Goal: Task Accomplishment & Management: Manage account settings

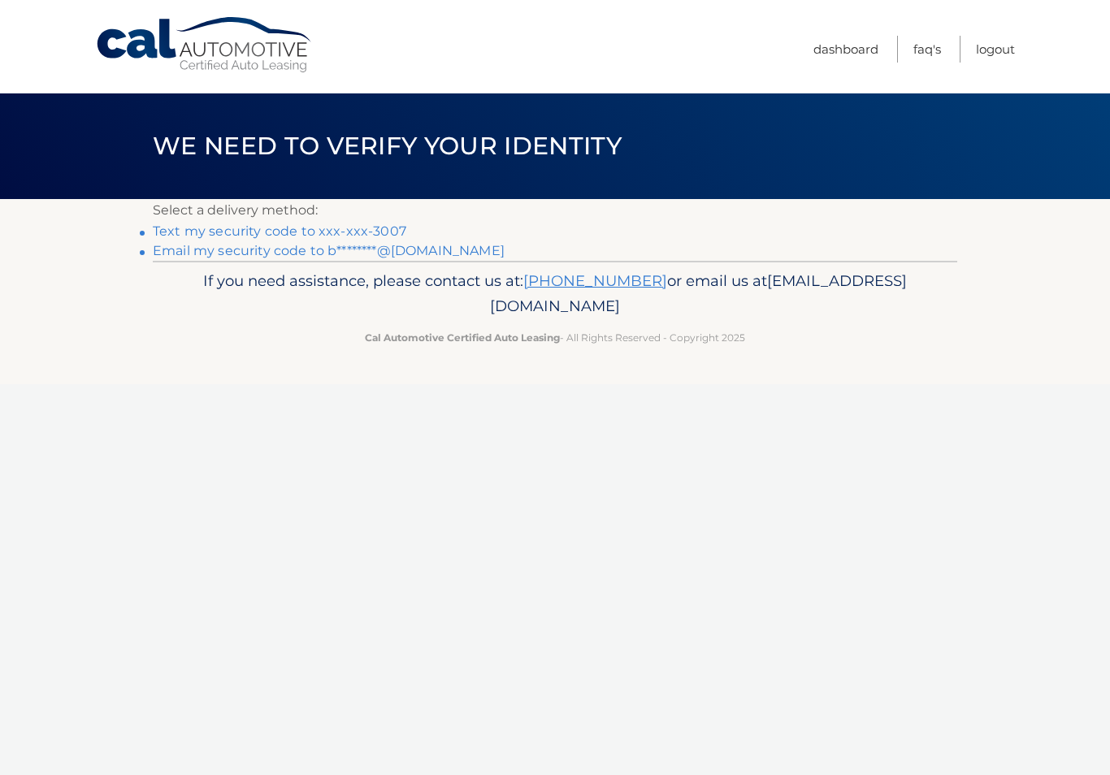
click at [382, 230] on link "Text my security code to xxx-xxx-3007" at bounding box center [280, 231] width 254 height 15
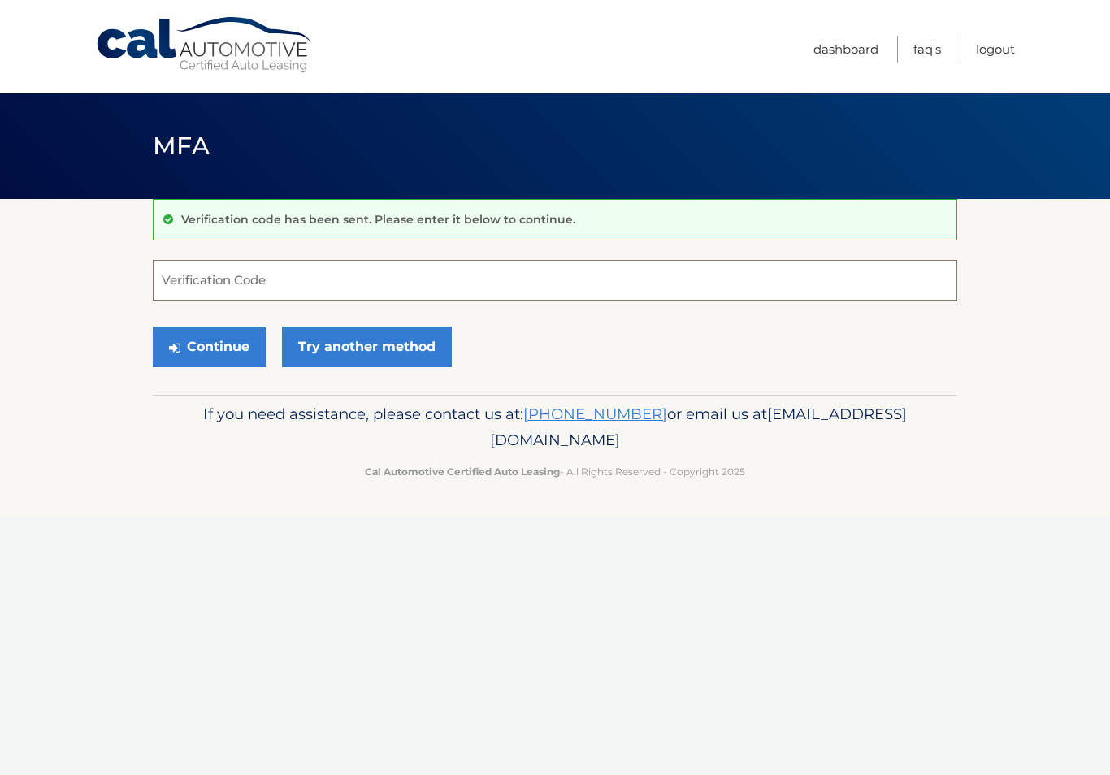
click at [189, 278] on input "Verification Code" at bounding box center [555, 280] width 805 height 41
type input "191692"
click at [196, 347] on button "Continue" at bounding box center [209, 347] width 113 height 41
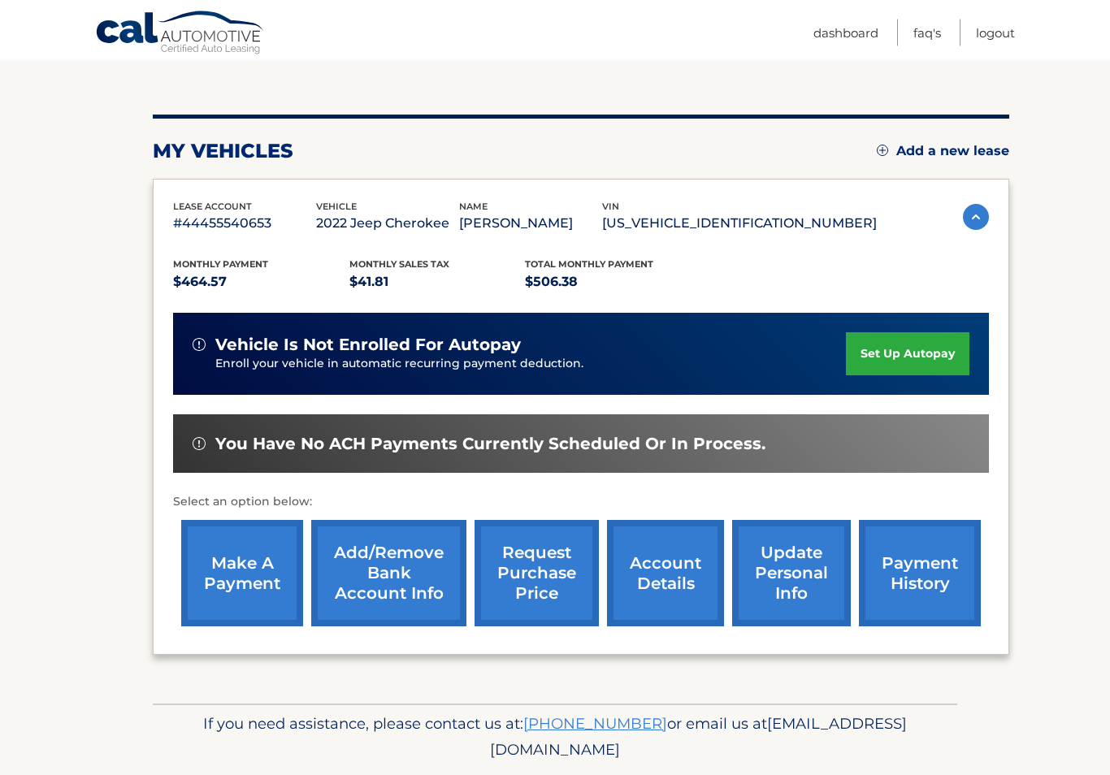
scroll to position [158, 0]
click at [266, 576] on link "make a payment" at bounding box center [242, 573] width 122 height 106
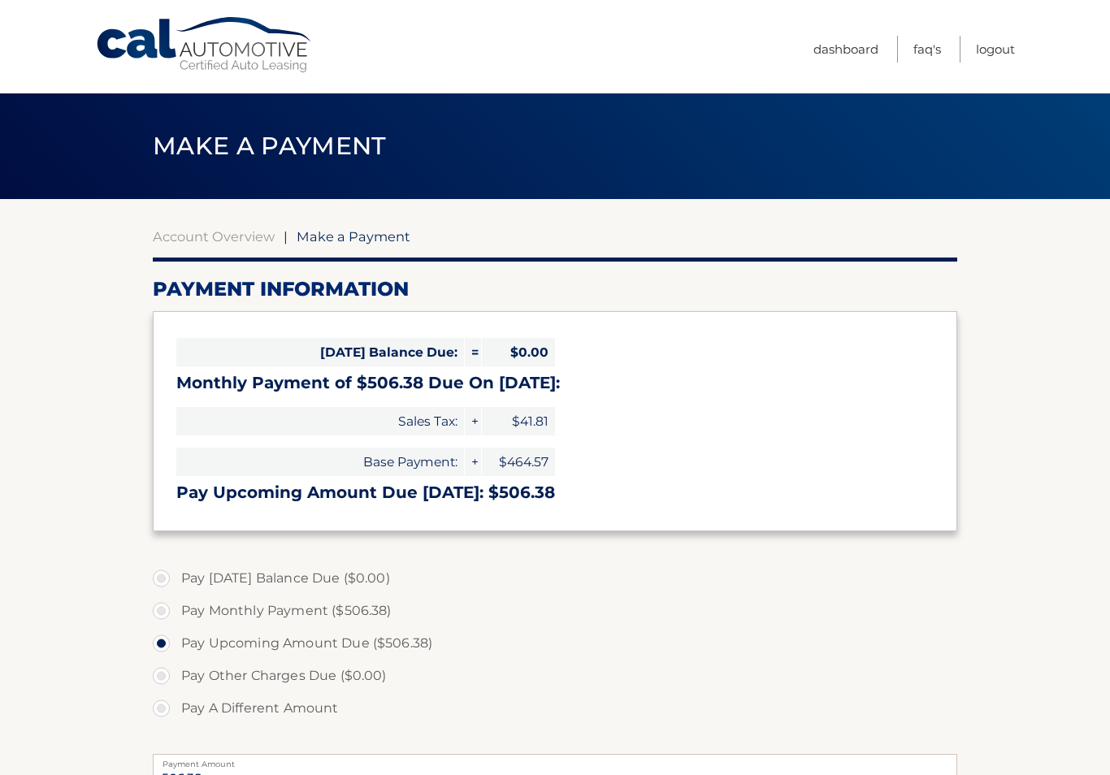
select select "NjIyNTcxNjYtNTE2OS00N2U0LTg2OWItNmZmZDAzYTc4ZDU0"
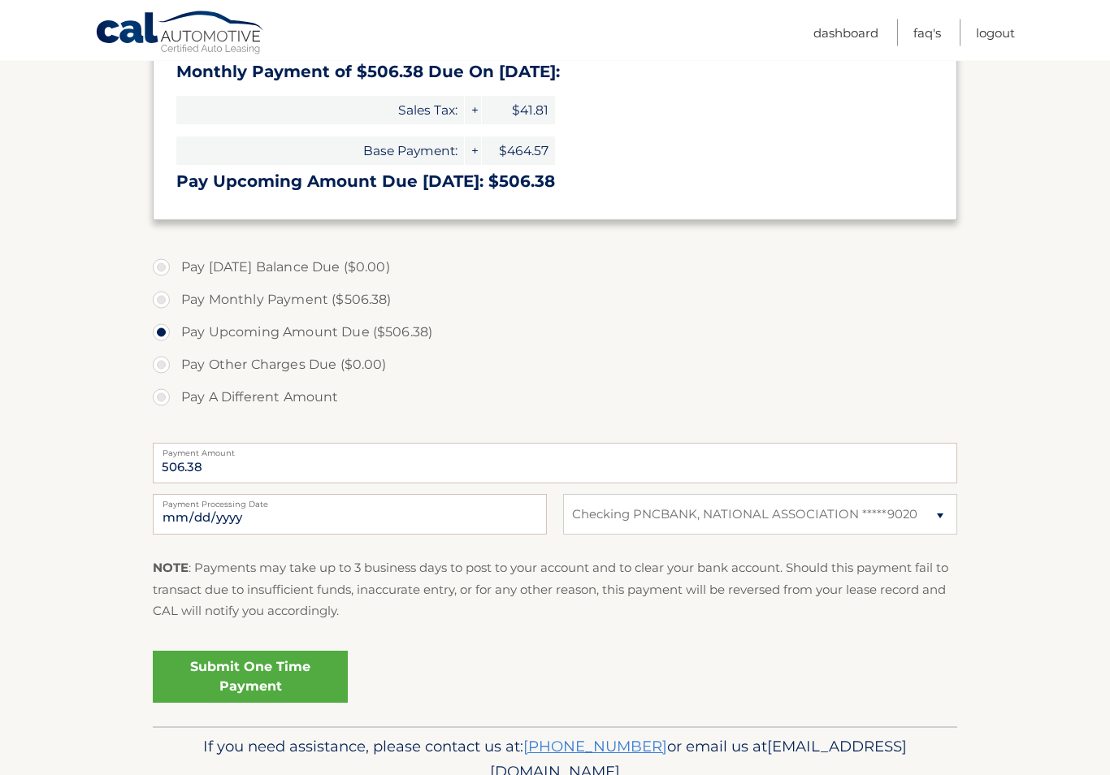
scroll to position [311, 0]
click at [284, 672] on link "Submit One Time Payment" at bounding box center [250, 677] width 195 height 52
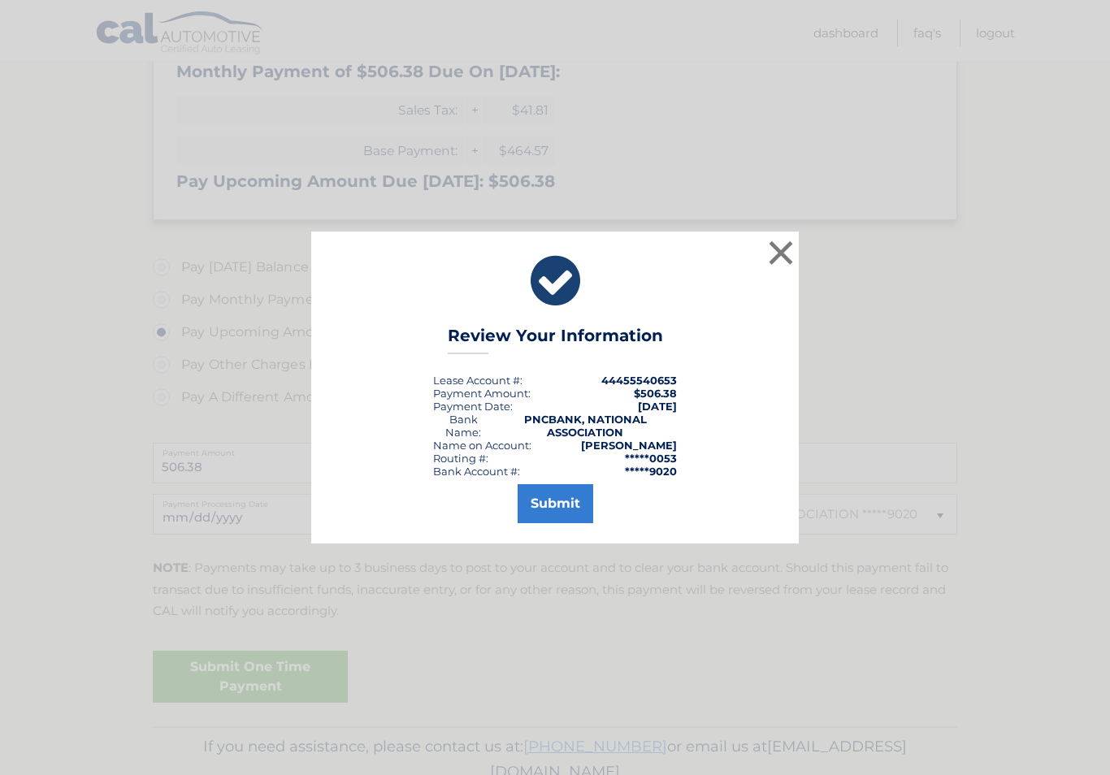
click at [562, 511] on button "Submit" at bounding box center [556, 503] width 76 height 39
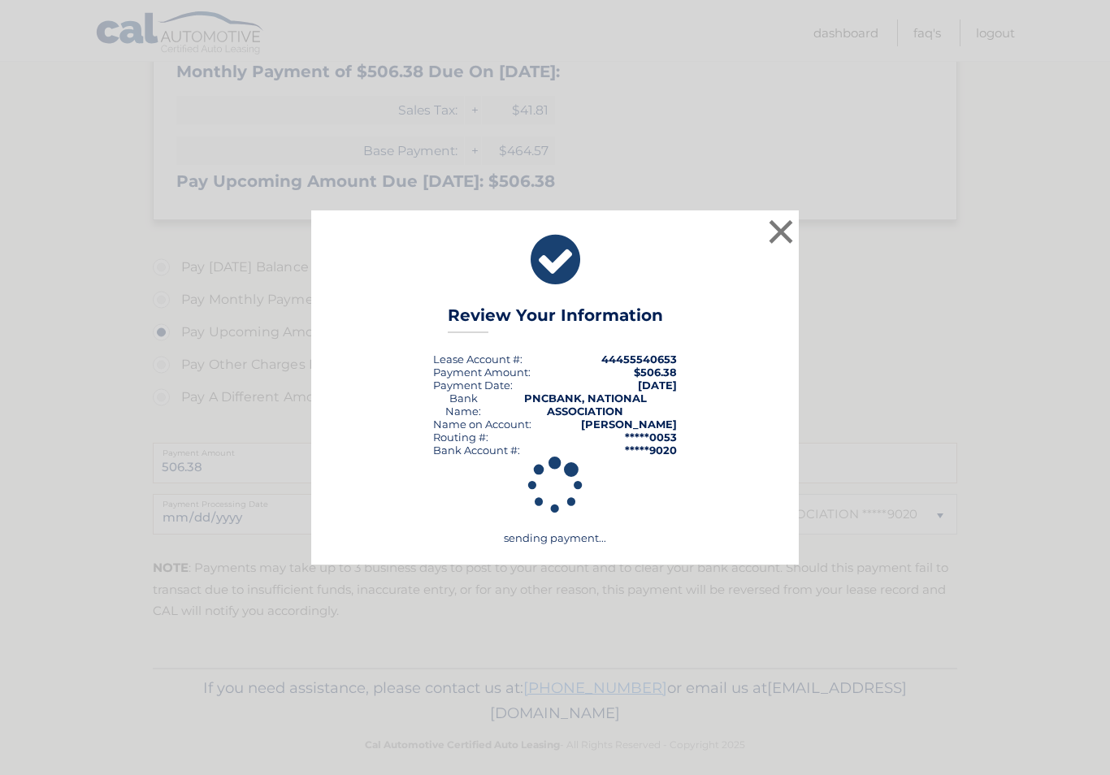
scroll to position [298, 0]
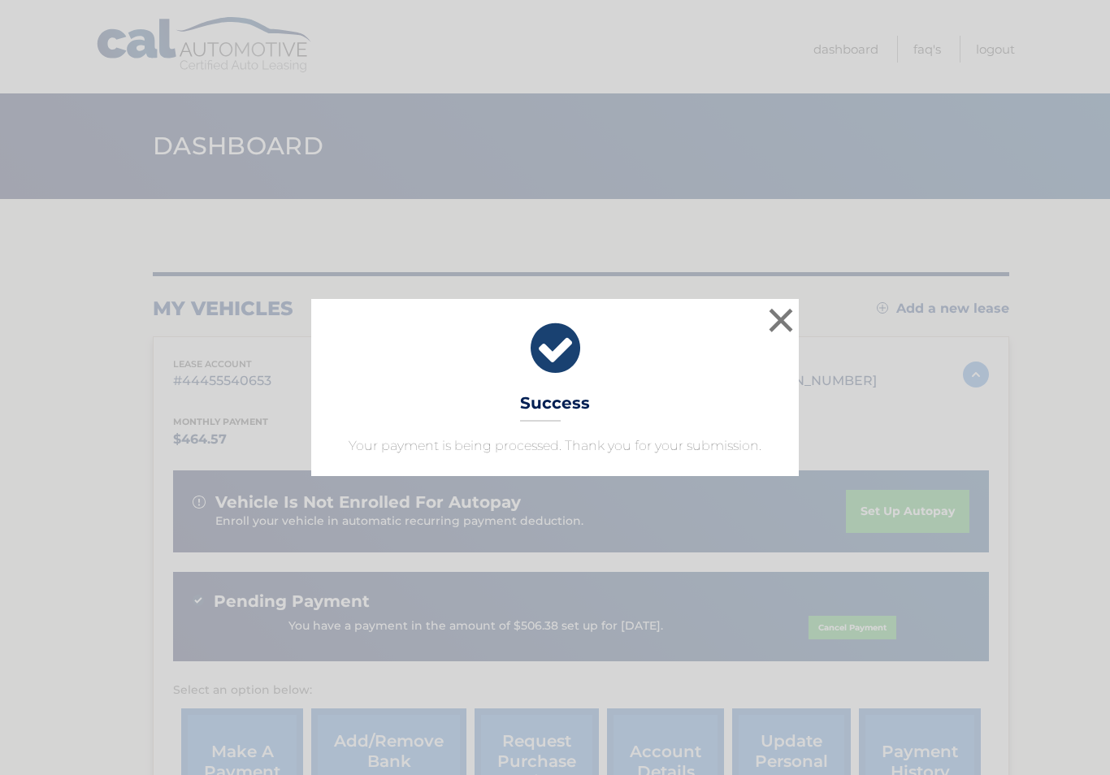
click at [779, 311] on button "×" at bounding box center [781, 320] width 33 height 33
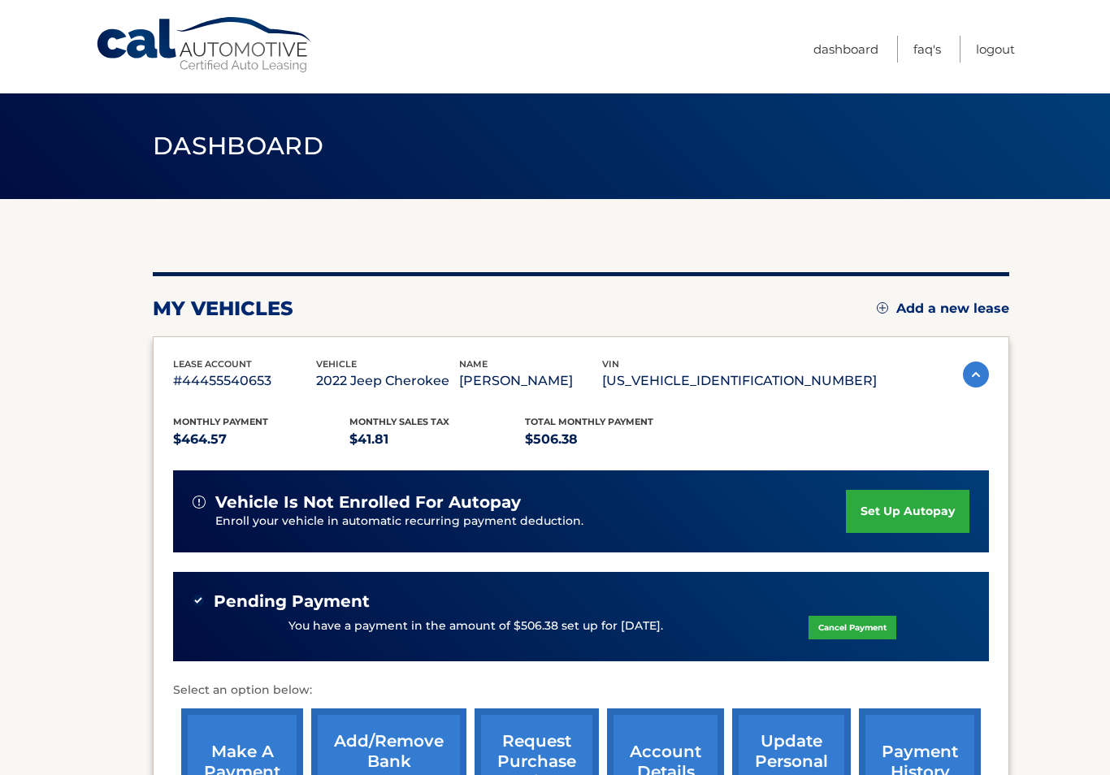
click at [999, 54] on link "Logout" at bounding box center [995, 49] width 39 height 27
